Goal: Information Seeking & Learning: Learn about a topic

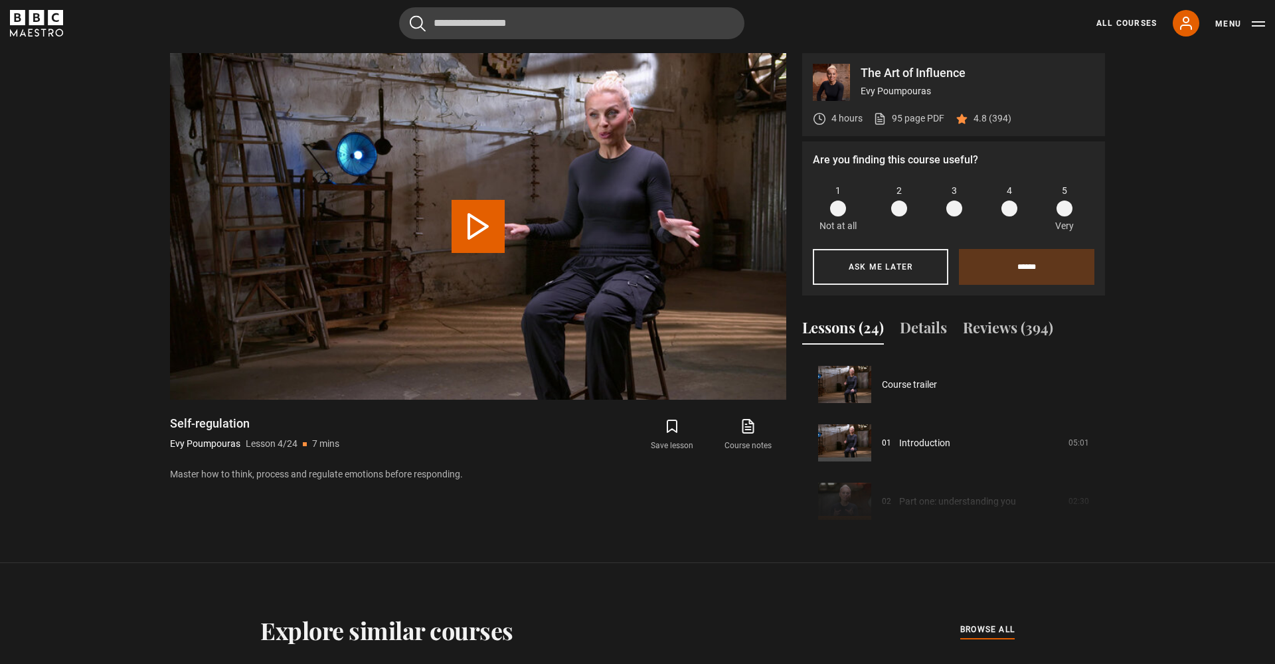
scroll to position [175, 0]
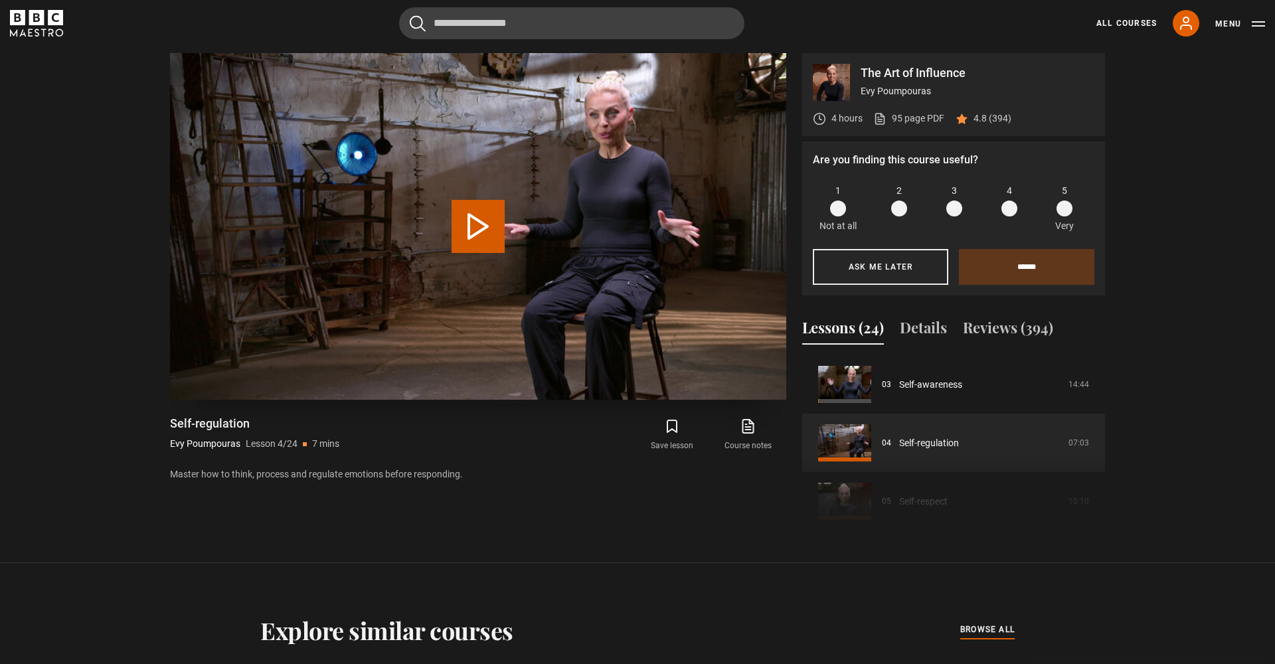
click at [490, 238] on button "Play Lesson Self-regulation" at bounding box center [478, 226] width 53 height 53
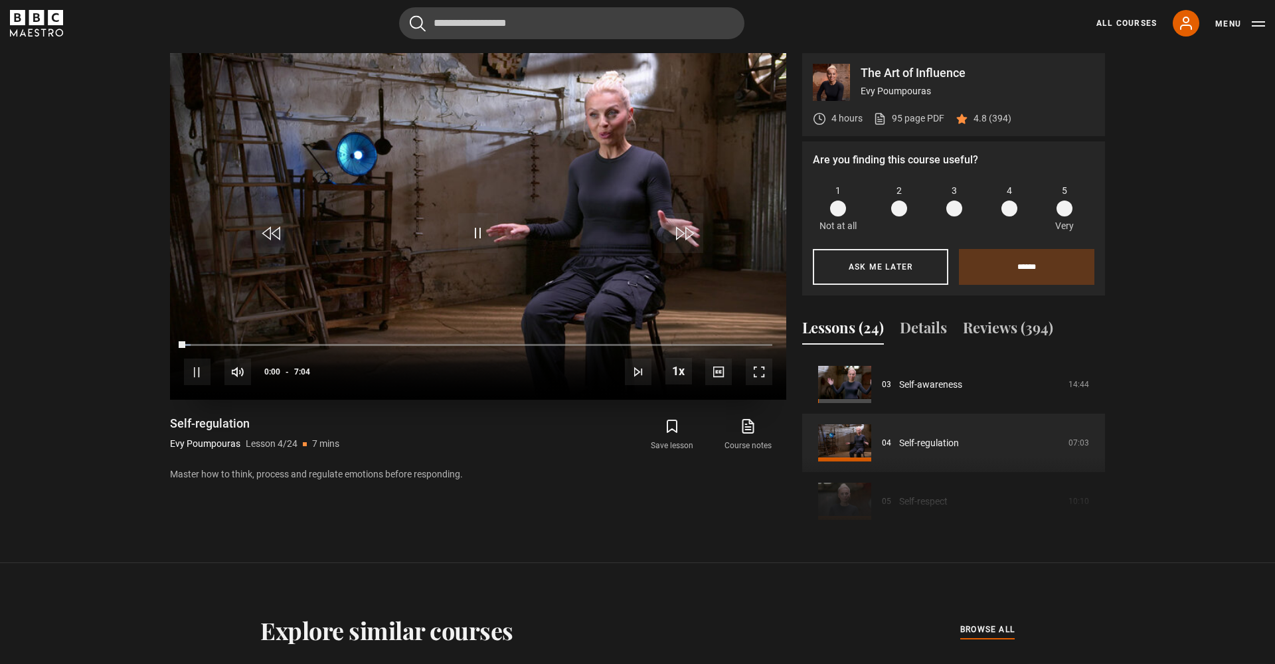
click at [753, 369] on span "Video Player" at bounding box center [759, 372] width 27 height 27
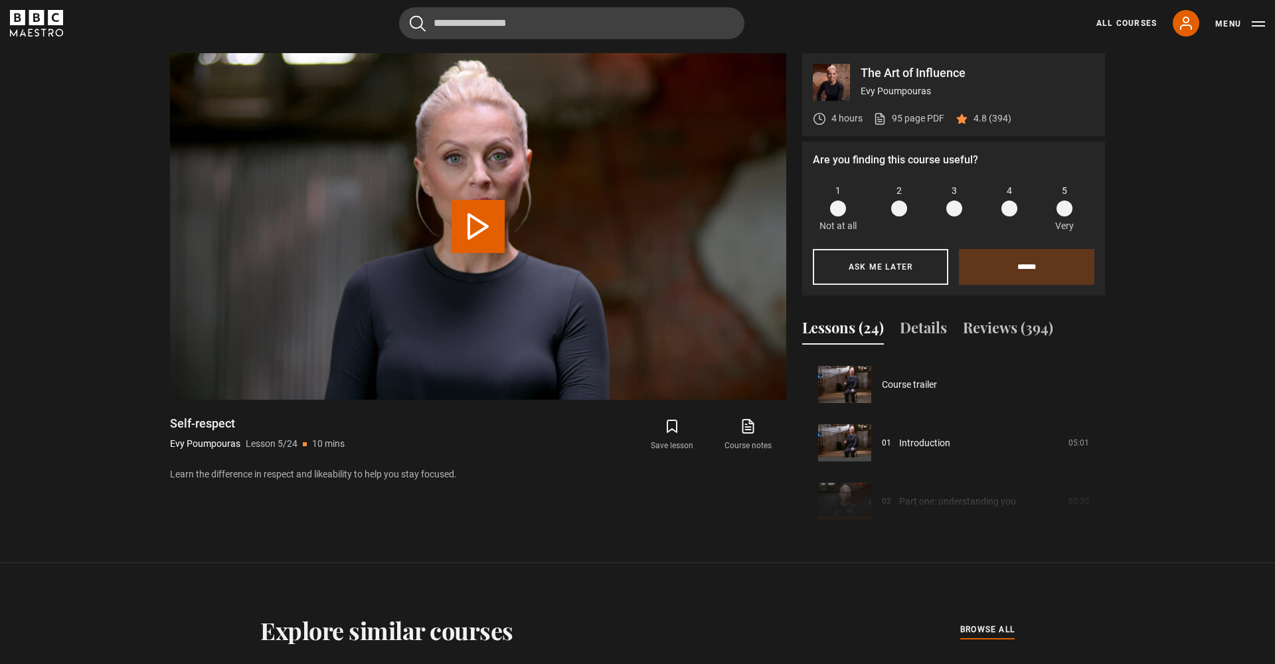
scroll to position [234, 0]
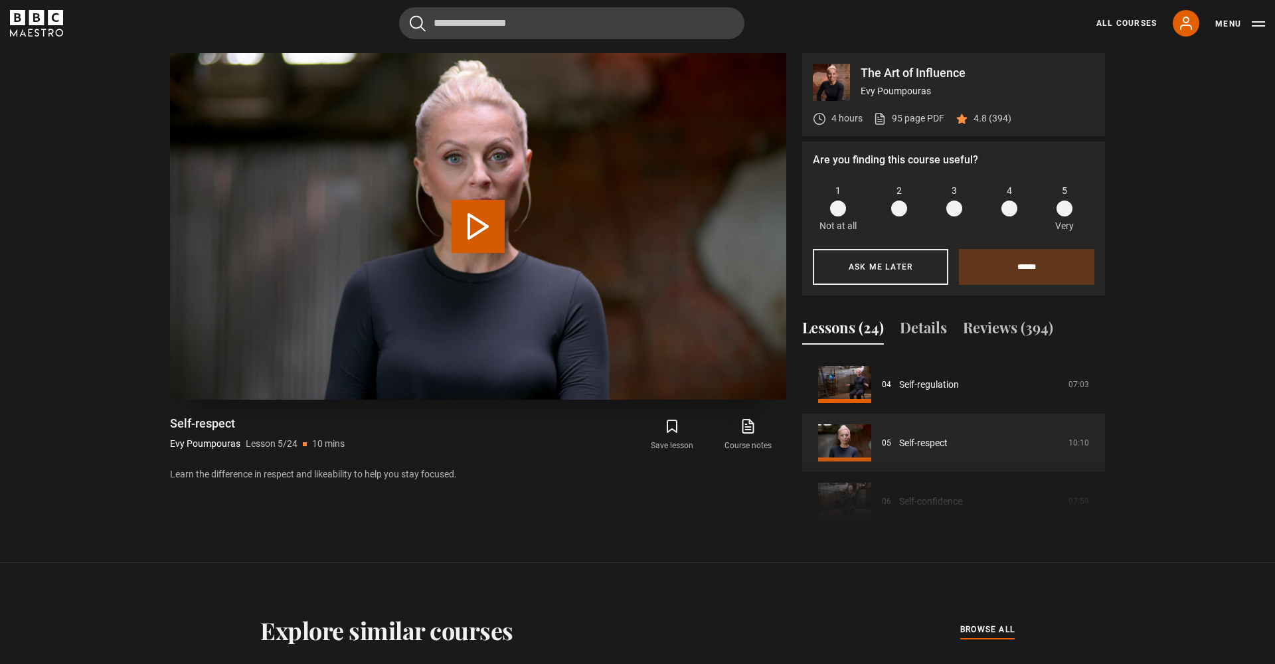
click at [476, 211] on button "Play Lesson Self-respect" at bounding box center [478, 226] width 53 height 53
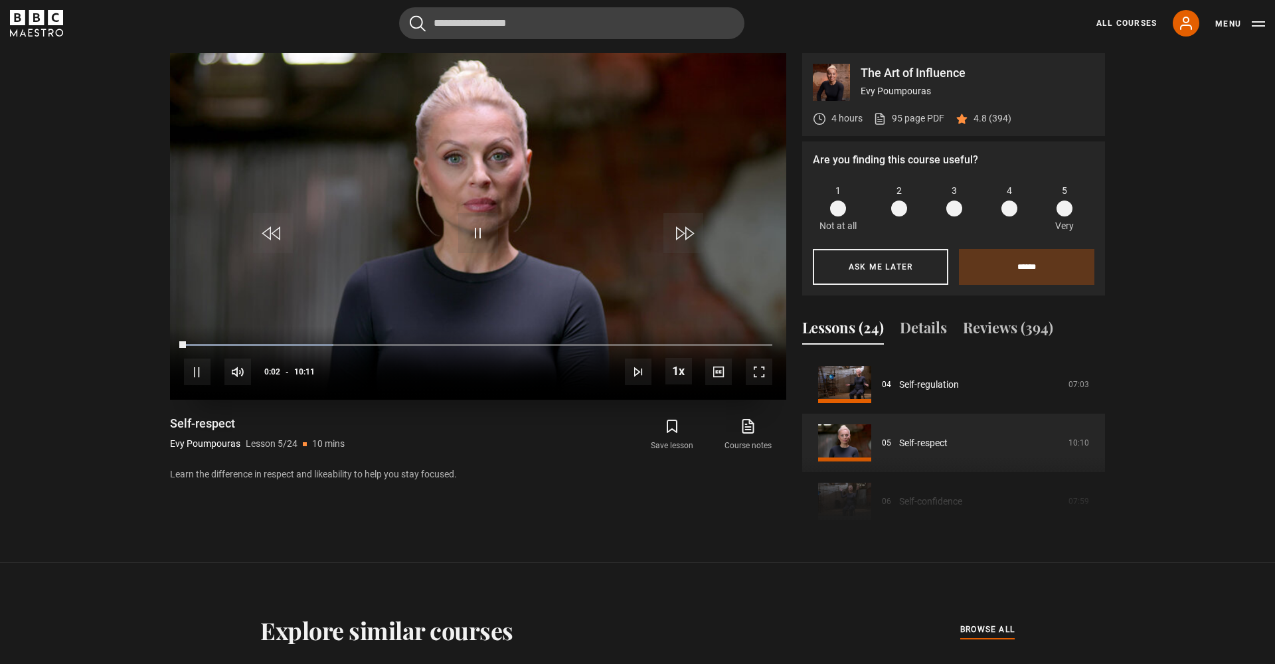
click at [758, 381] on span "Video Player" at bounding box center [759, 372] width 27 height 27
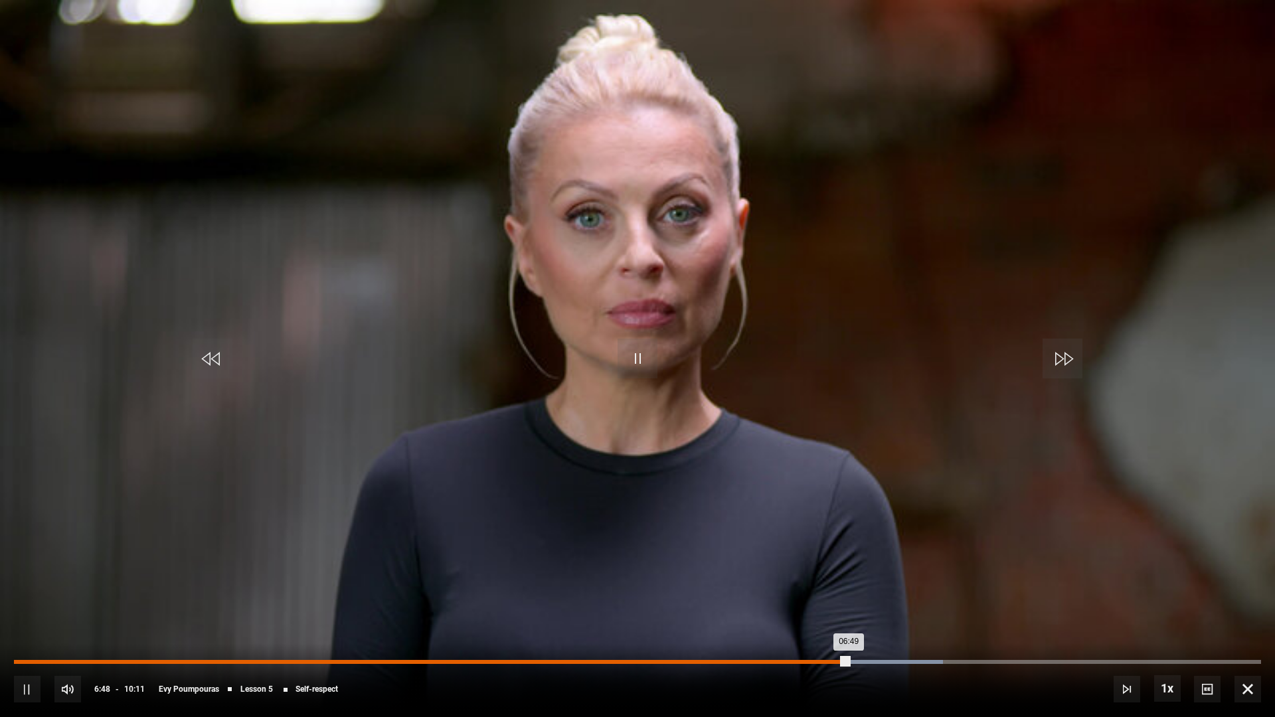
click at [836, 663] on div "Loaded : 74.51% 06:42 06:49" at bounding box center [638, 662] width 1248 height 4
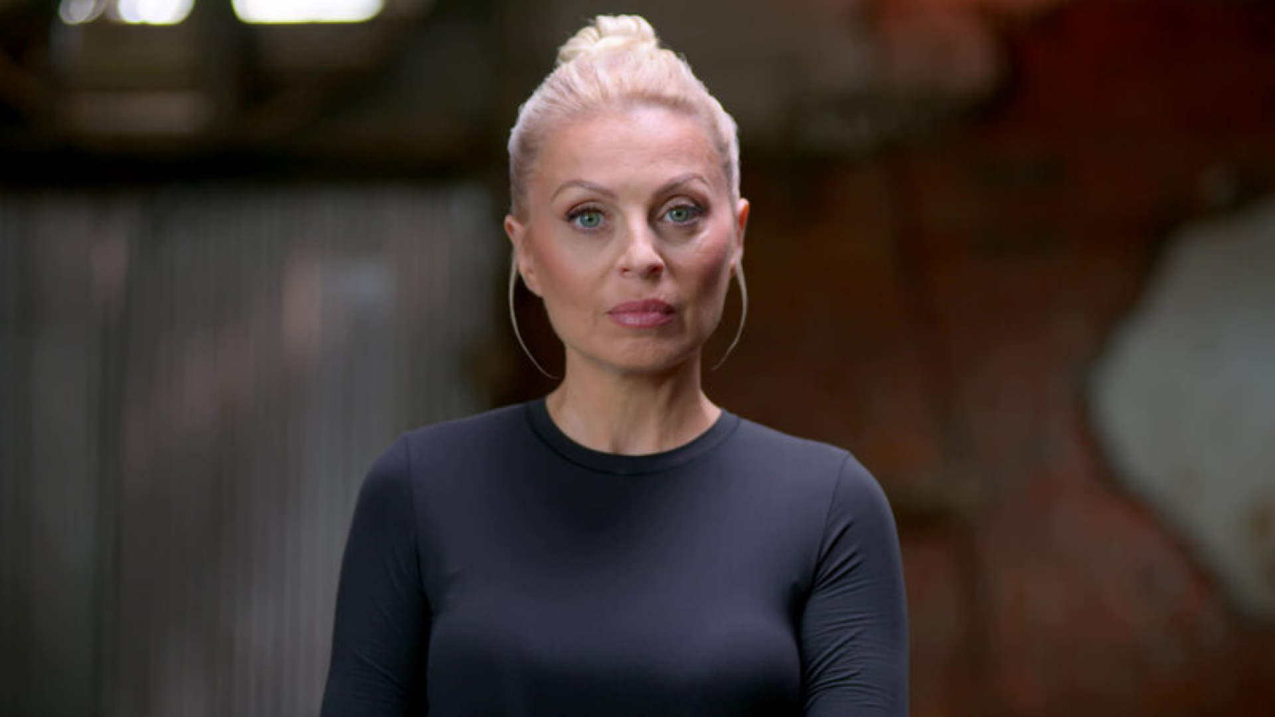
click at [1208, 664] on button "Captions" at bounding box center [1207, 689] width 27 height 27
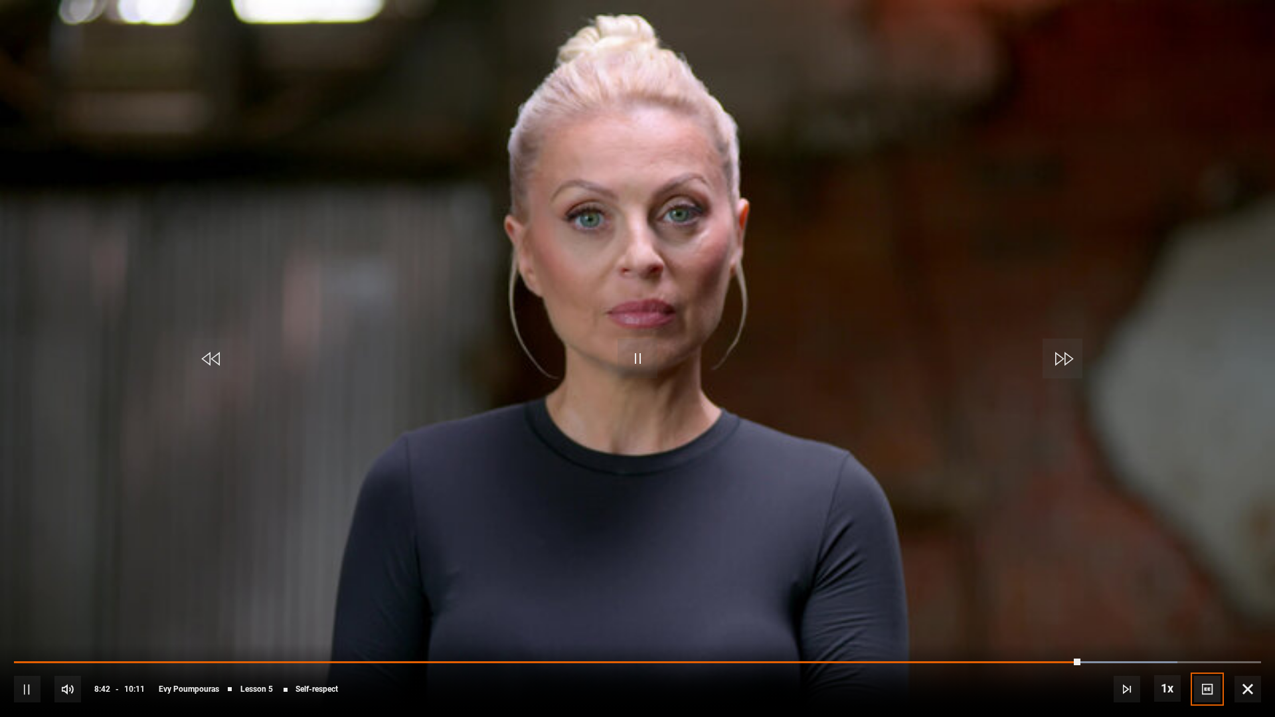
click at [1208, 664] on button "Captions" at bounding box center [1207, 689] width 27 height 27
click at [652, 351] on span "Video Player" at bounding box center [638, 359] width 40 height 40
click at [627, 351] on span "Video Player" at bounding box center [638, 359] width 40 height 40
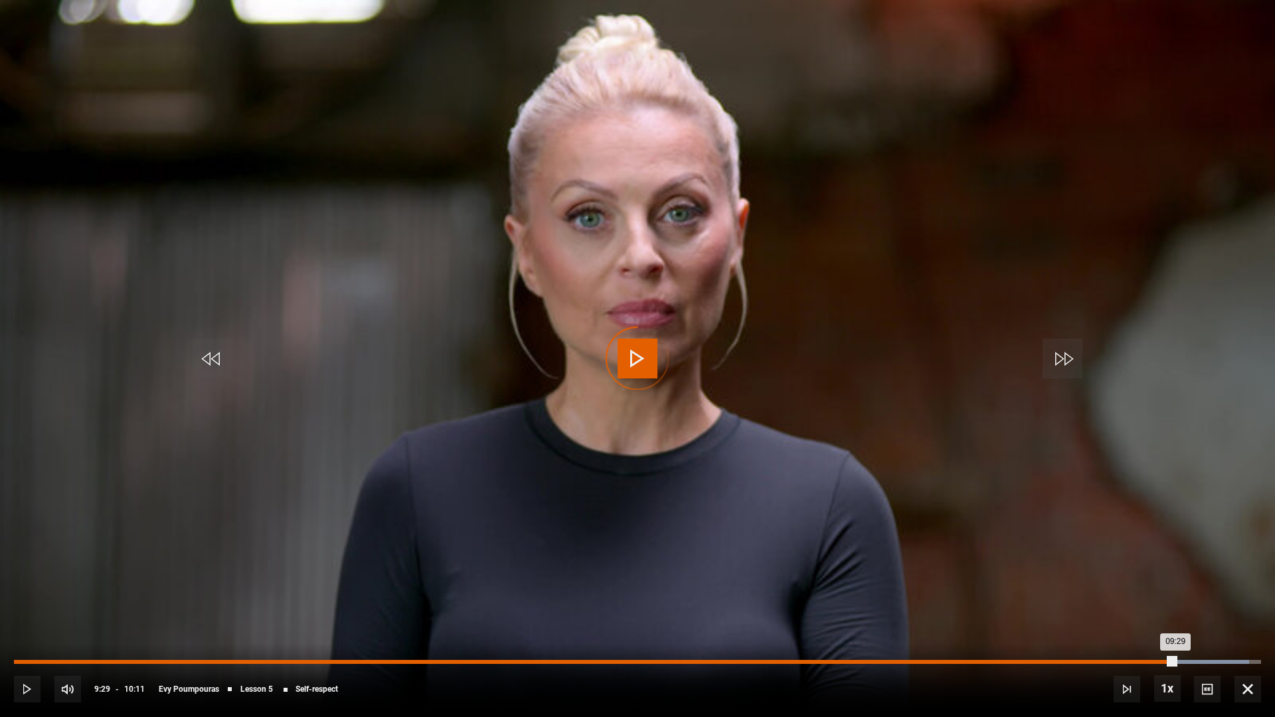
click at [1176, 662] on div "Loaded : 99.02% 09:29 09:29" at bounding box center [638, 662] width 1248 height 4
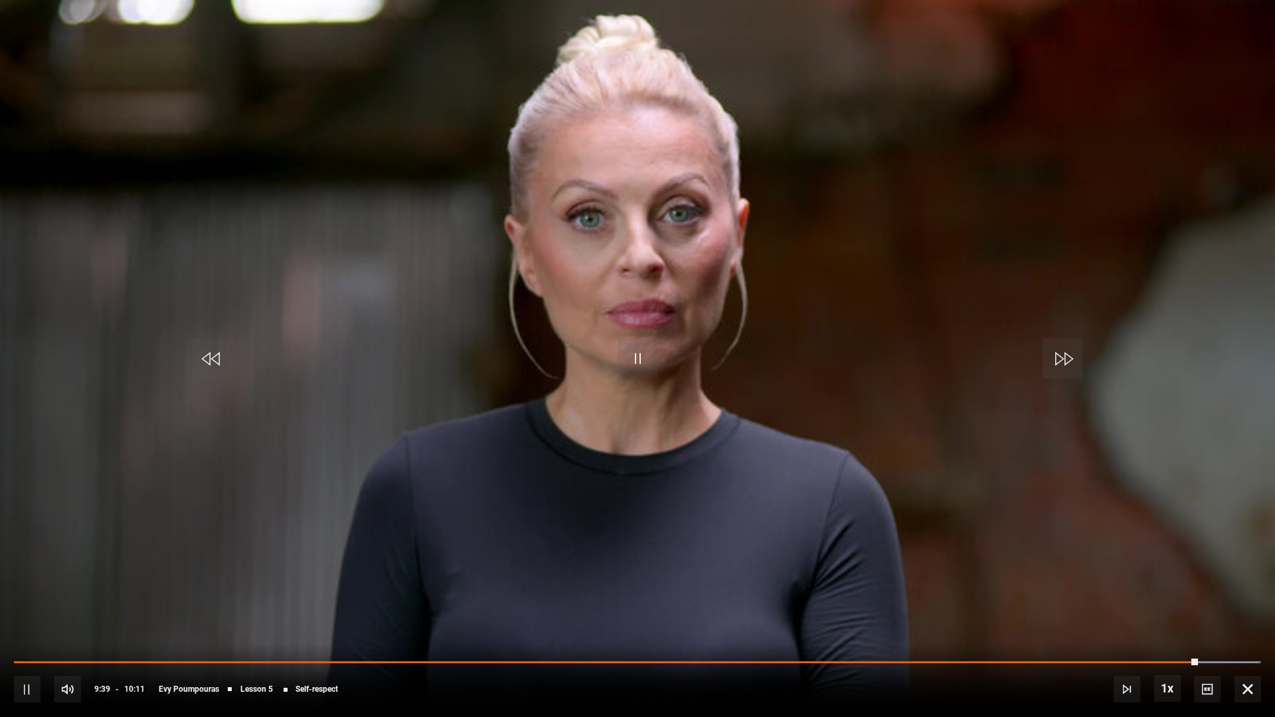
click at [640, 368] on span "Video Player" at bounding box center [638, 359] width 40 height 40
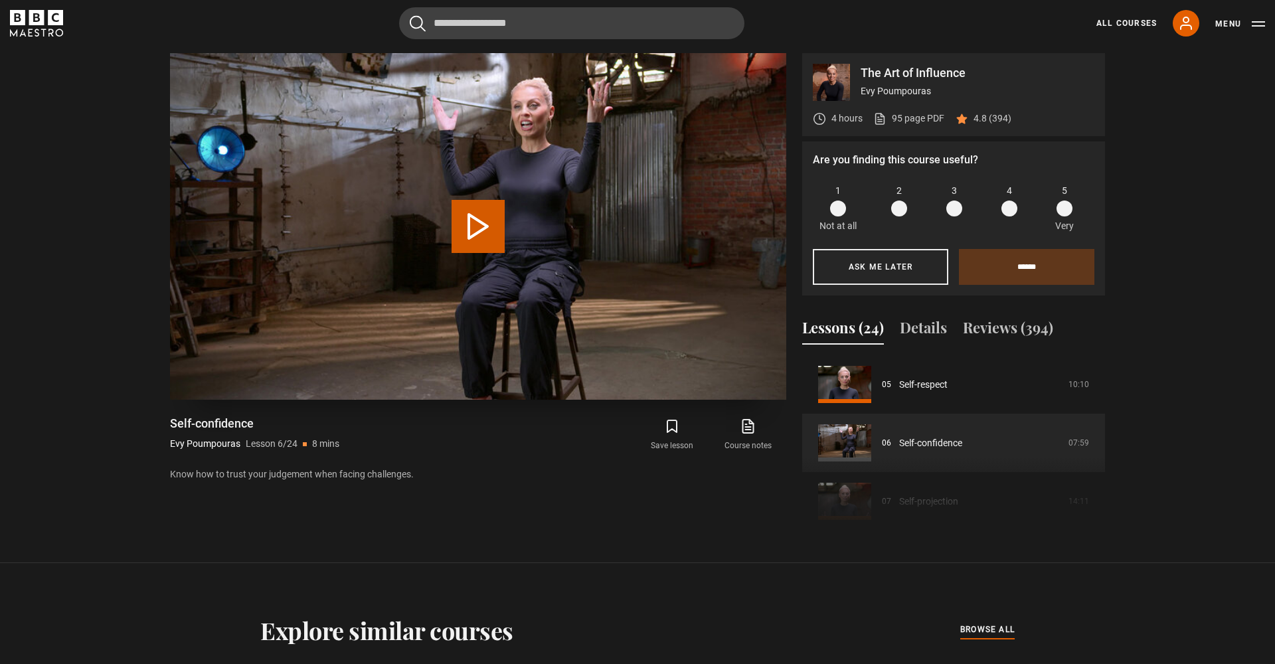
click at [461, 235] on button "Play Lesson Self-confidence" at bounding box center [478, 226] width 53 height 53
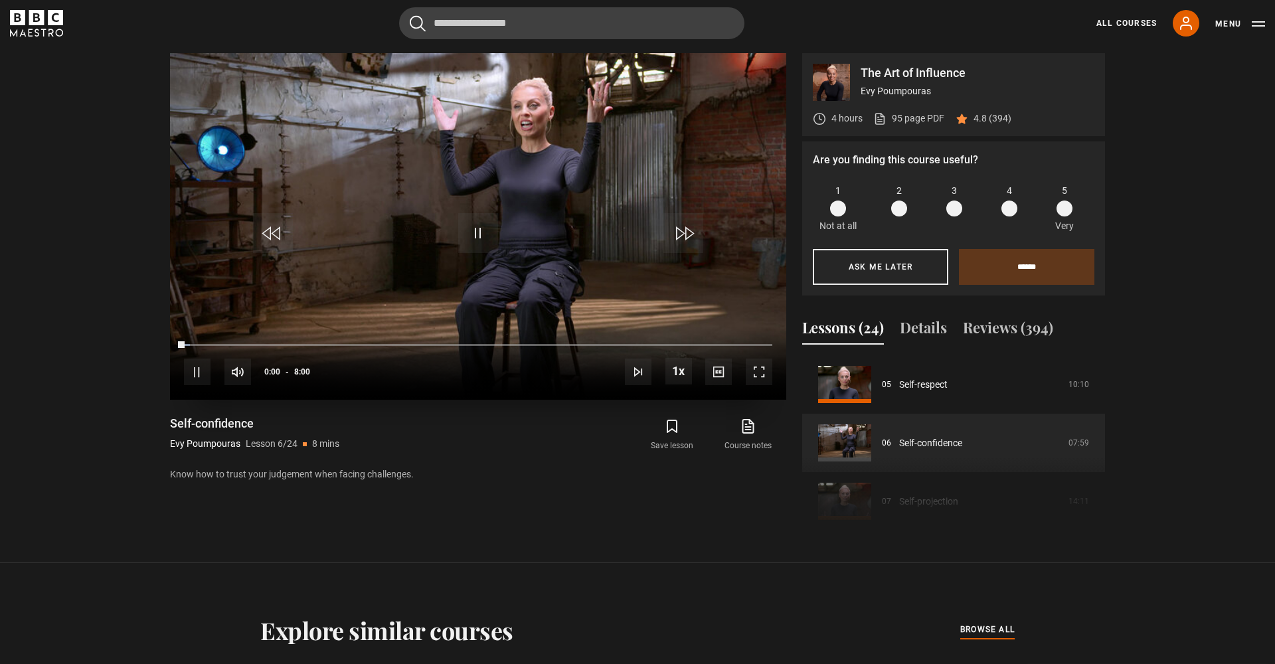
click at [758, 366] on span "Video Player" at bounding box center [759, 372] width 27 height 27
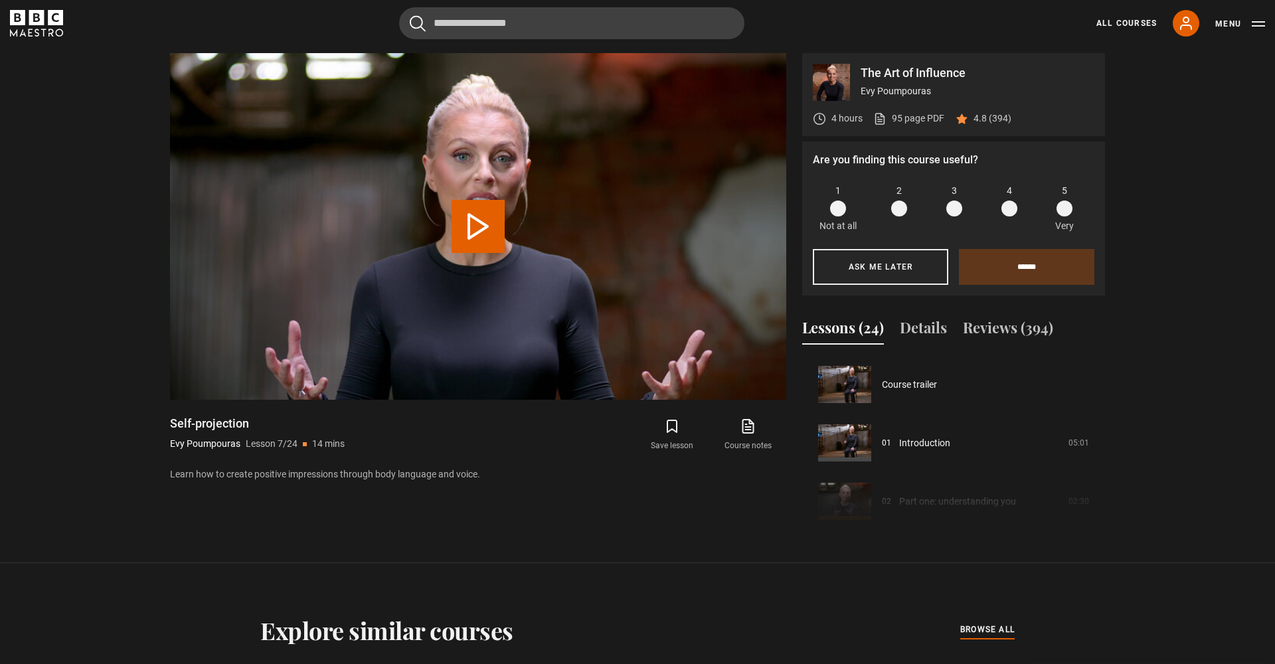
scroll to position [351, 0]
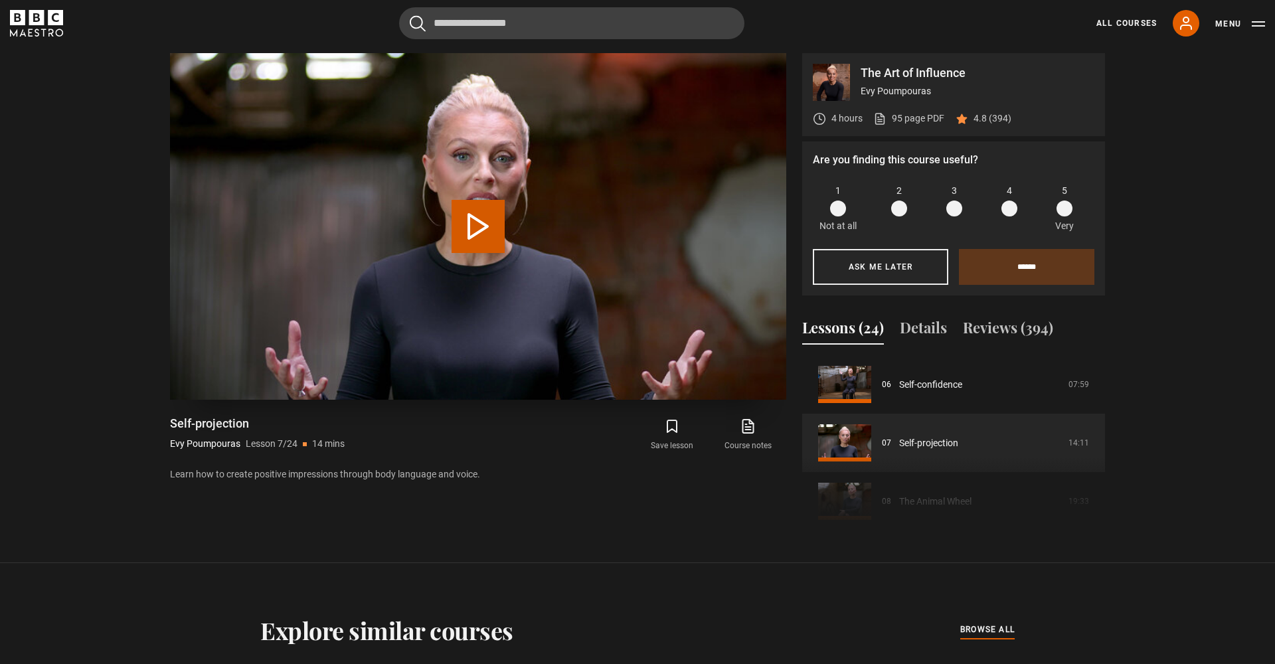
click at [511, 208] on video "Video Player" at bounding box center [478, 226] width 616 height 347
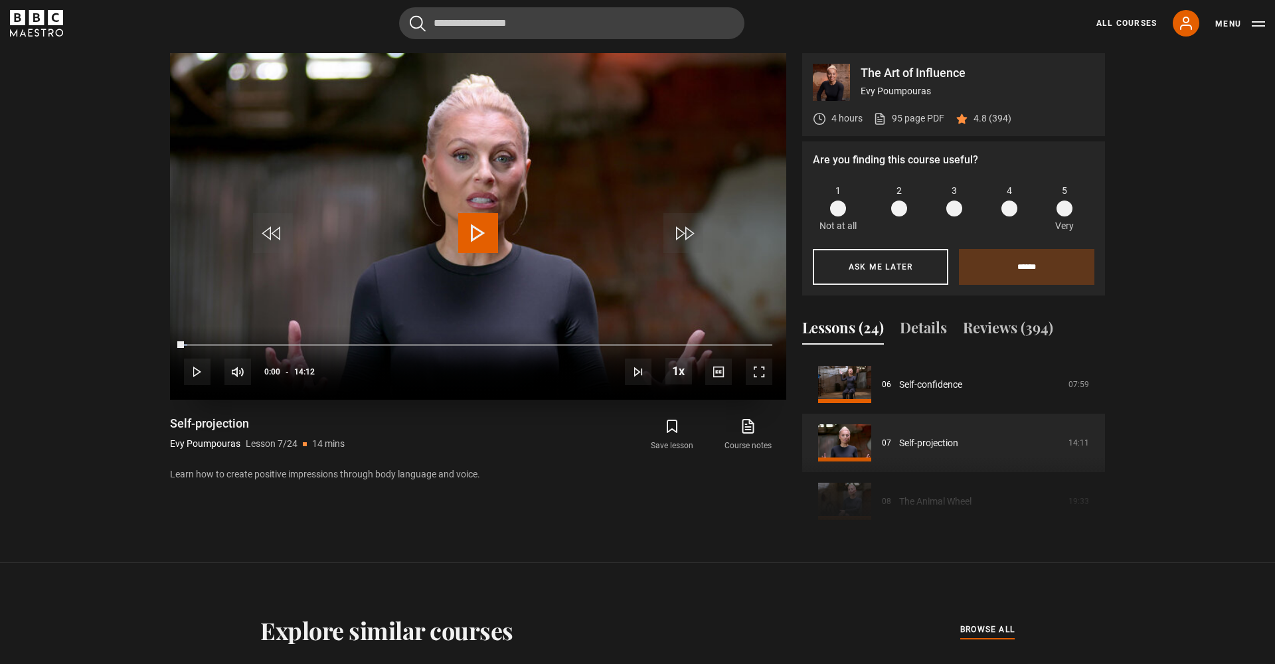
click at [488, 221] on span "Video Player" at bounding box center [478, 233] width 40 height 40
drag, startPoint x: 227, startPoint y: 343, endPoint x: 199, endPoint y: 345, distance: 27.3
click at [199, 345] on div "00:22" at bounding box center [191, 345] width 15 height 4
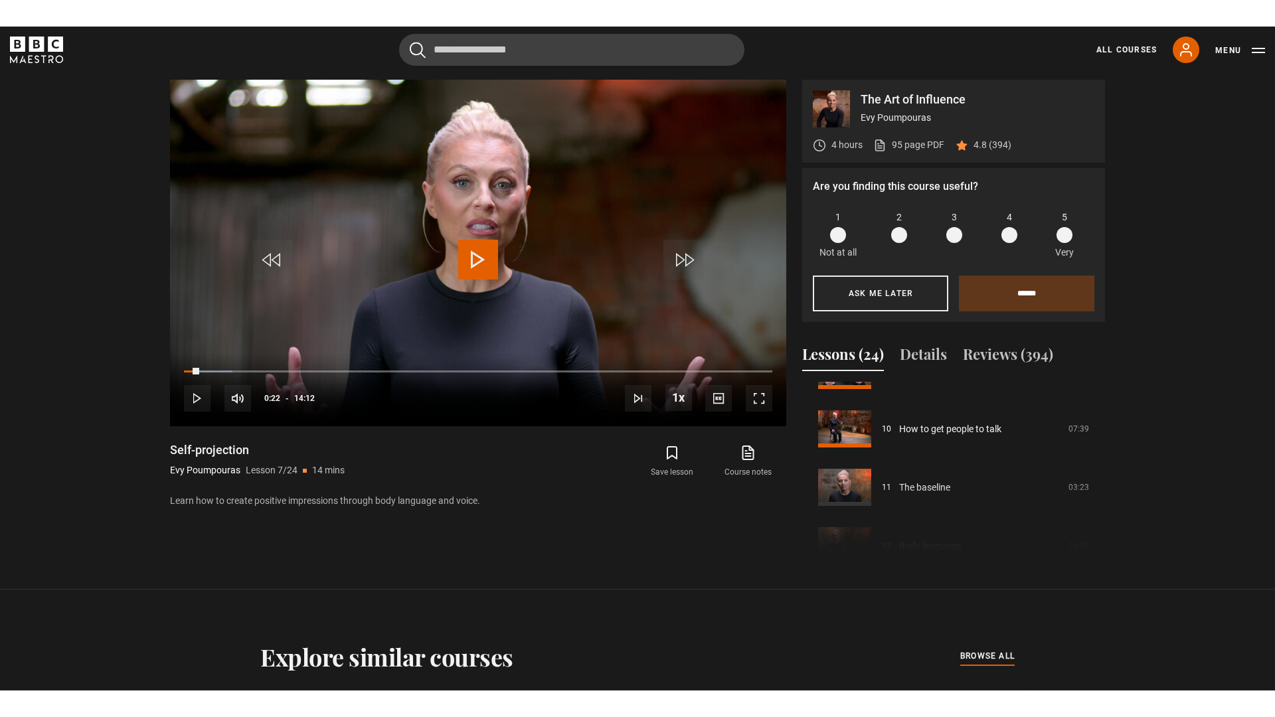
scroll to position [569, 0]
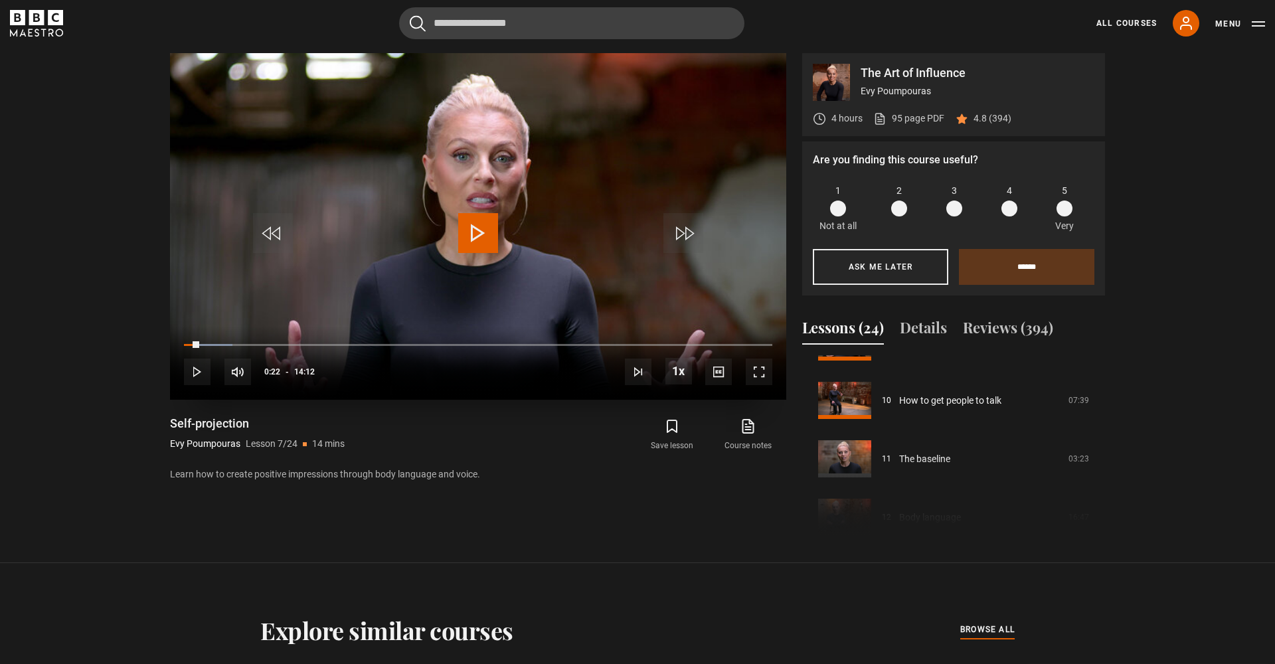
click at [481, 242] on span "Video Player" at bounding box center [478, 233] width 40 height 40
click at [764, 379] on span "Video Player" at bounding box center [759, 372] width 27 height 27
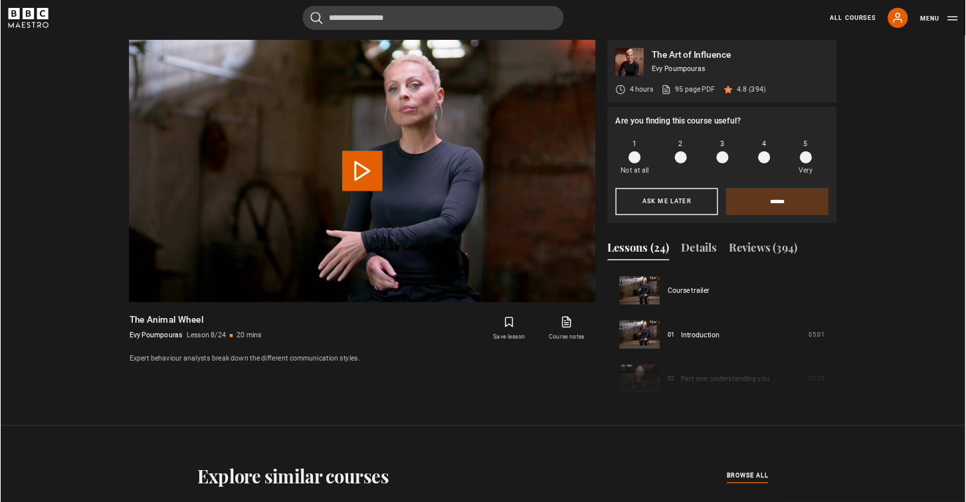
scroll to position [409, 0]
